Goal: Task Accomplishment & Management: Use online tool/utility

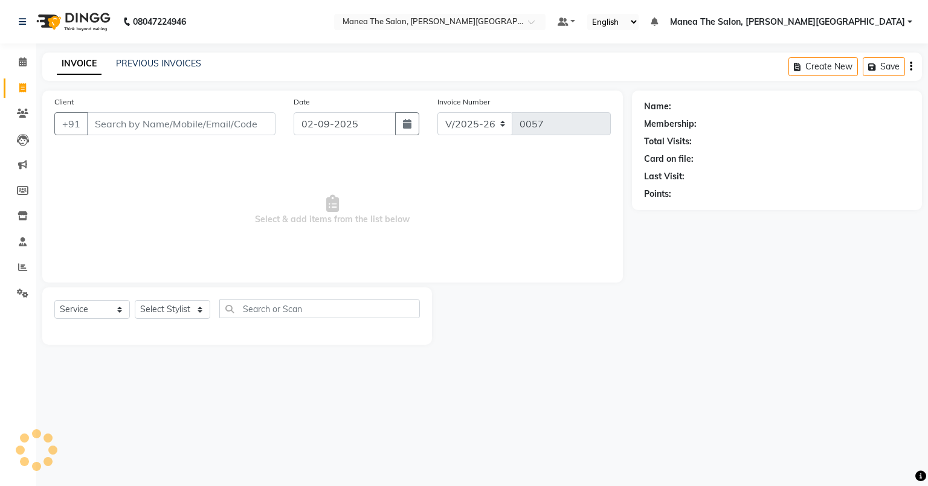
select select "8762"
select select "service"
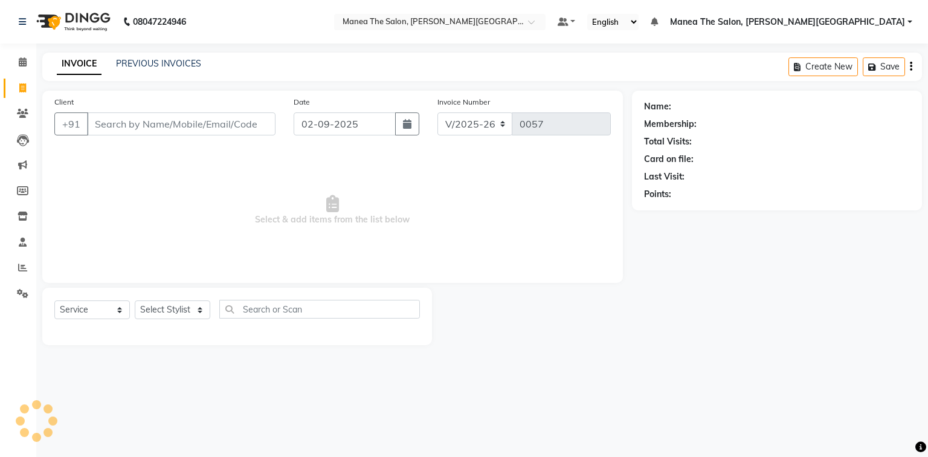
select select "8762"
select select "service"
